Goal: Transaction & Acquisition: Purchase product/service

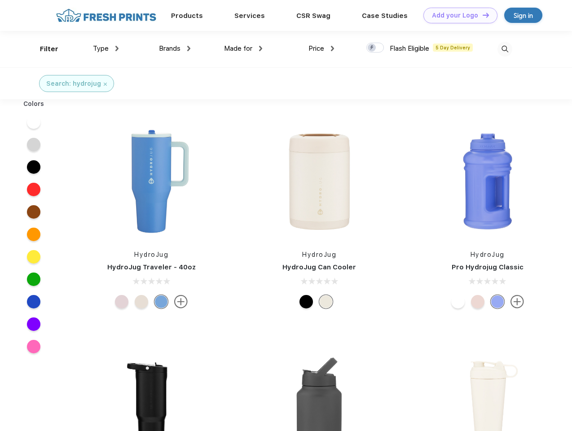
click at [457, 15] on link "Add your Logo Design Tool" at bounding box center [461, 16] width 74 height 16
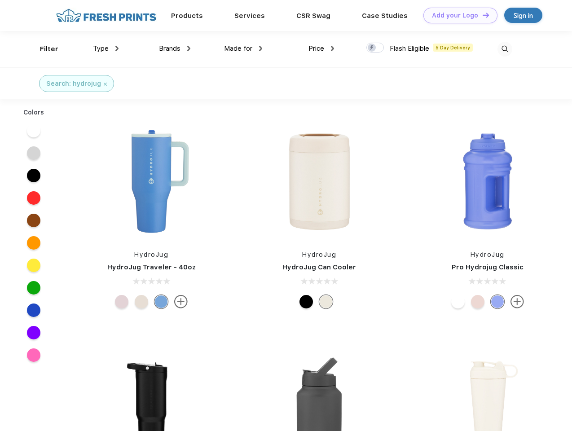
click at [0, 0] on div "Design Tool" at bounding box center [0, 0] width 0 height 0
click at [482, 15] on link "Add your Logo Design Tool" at bounding box center [461, 16] width 74 height 16
click at [43, 49] on div "Filter" at bounding box center [49, 49] width 18 height 10
click at [106, 49] on span "Type" at bounding box center [101, 48] width 16 height 8
click at [175, 49] on span "Brands" at bounding box center [170, 48] width 22 height 8
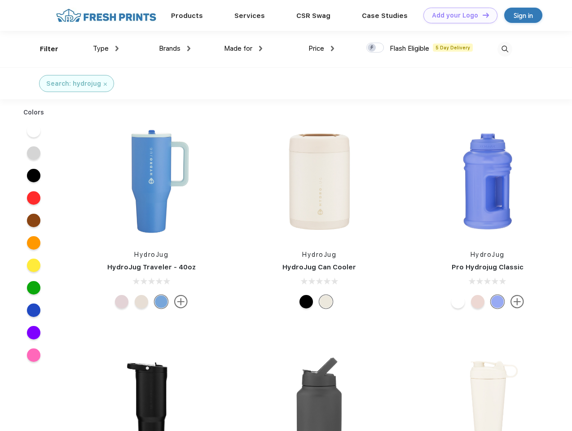
click at [243, 49] on span "Made for" at bounding box center [238, 48] width 28 height 8
click at [322, 49] on span "Price" at bounding box center [317, 48] width 16 height 8
click at [376, 48] on div at bounding box center [376, 48] width 18 height 10
click at [372, 48] on input "checkbox" at bounding box center [370, 45] width 6 height 6
click at [505, 49] on img at bounding box center [505, 49] width 15 height 15
